Goal: Information Seeking & Learning: Find specific fact

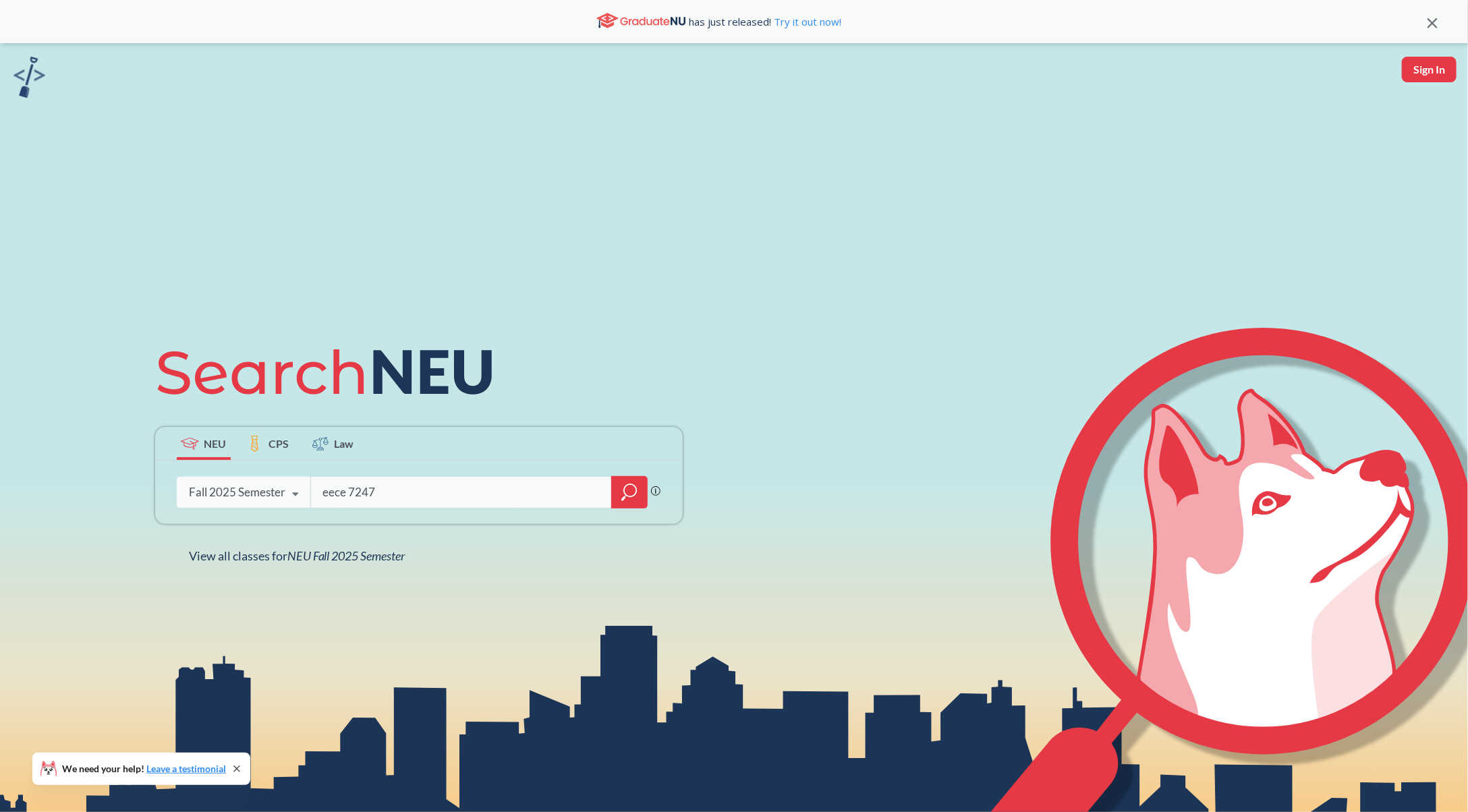
type input "eece 7247"
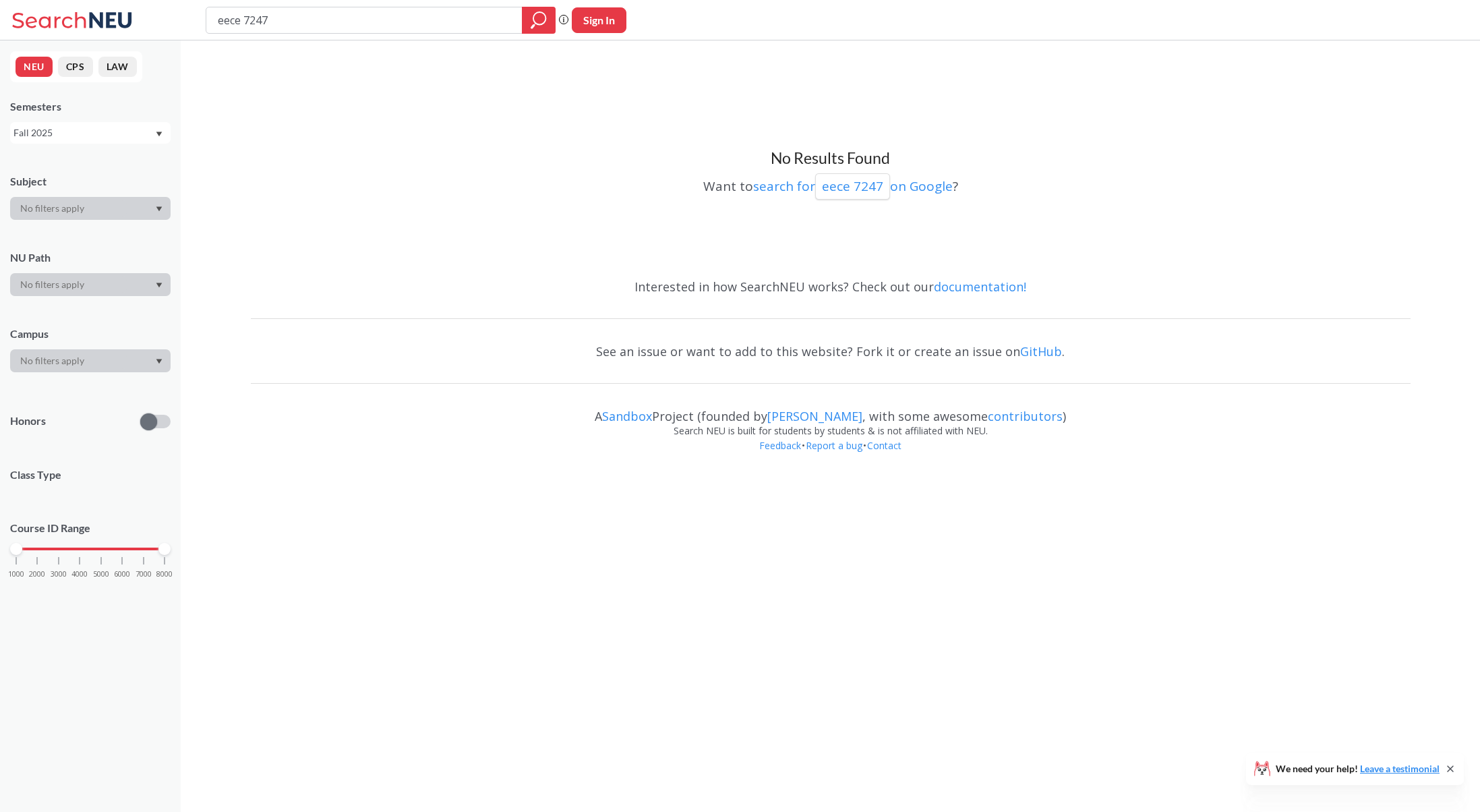
click at [278, 18] on input "eece 7247" at bounding box center [364, 20] width 296 height 23
type input "autonomous field robtoics"
